Goal: Navigation & Orientation: Find specific page/section

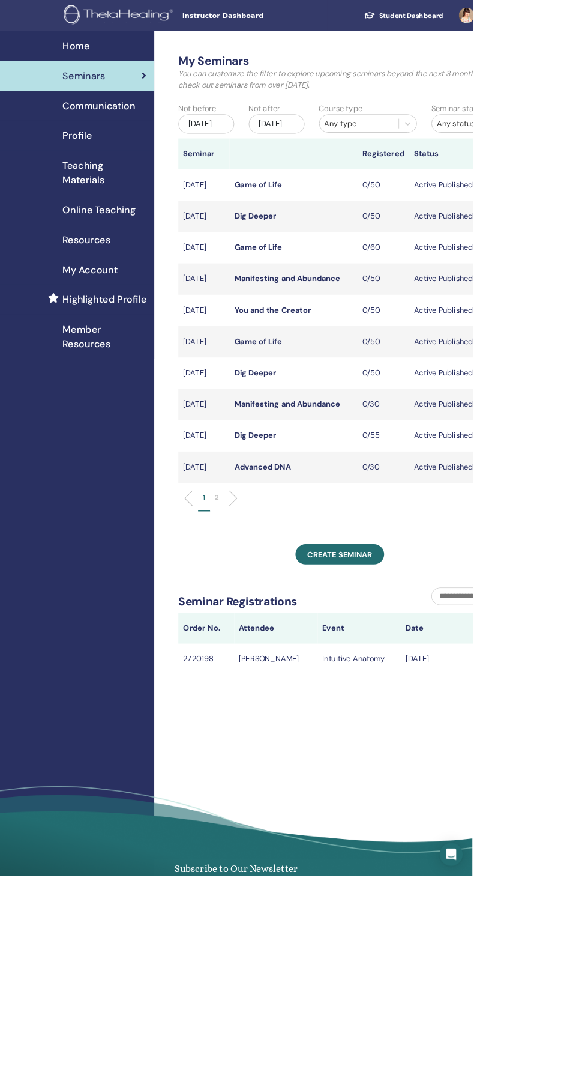
click at [120, 150] on link "Profile" at bounding box center [96, 168] width 192 height 37
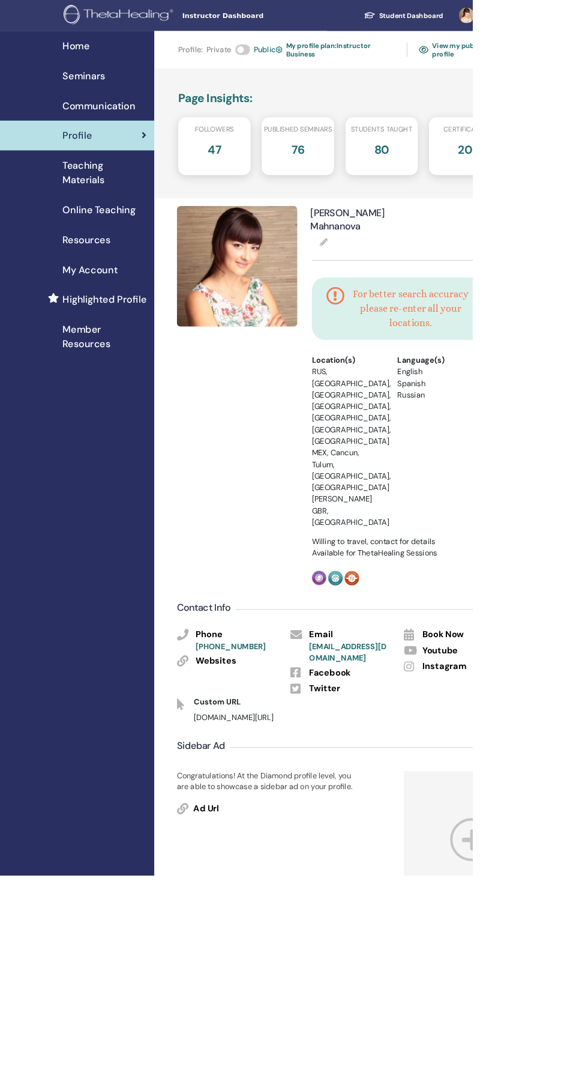
click at [558, 62] on link "View my public profile" at bounding box center [573, 62] width 103 height 28
